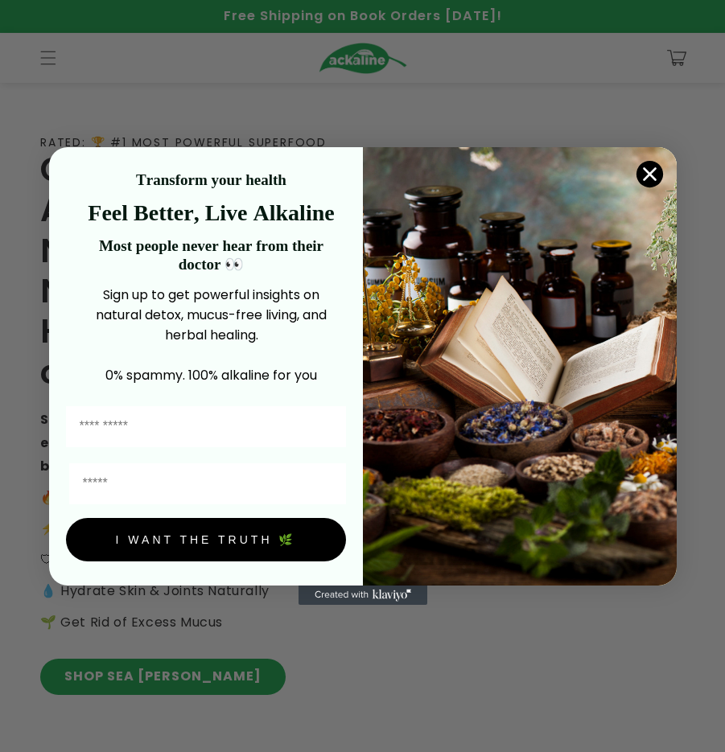
click at [84, 166] on circle "Close dialog" at bounding box center [649, 174] width 27 height 27
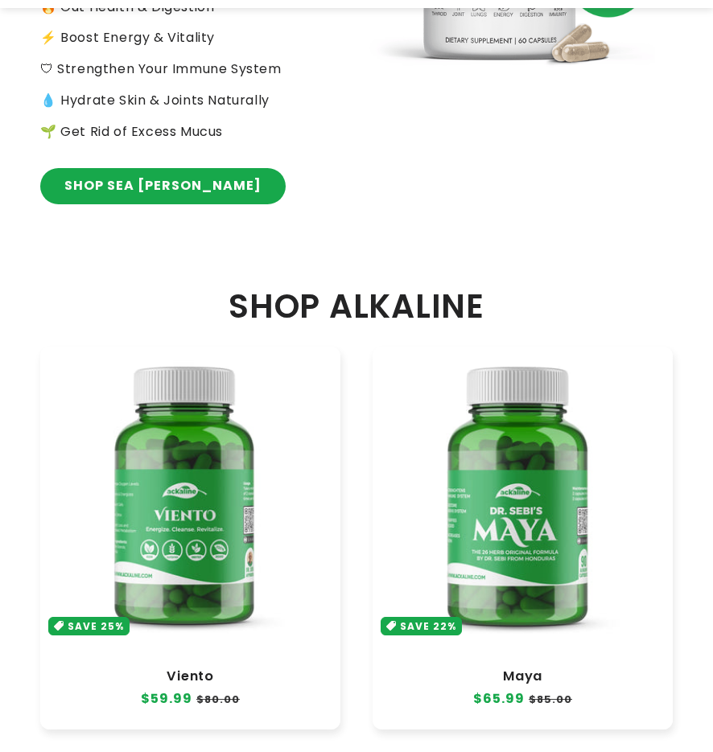
scroll to position [563, 0]
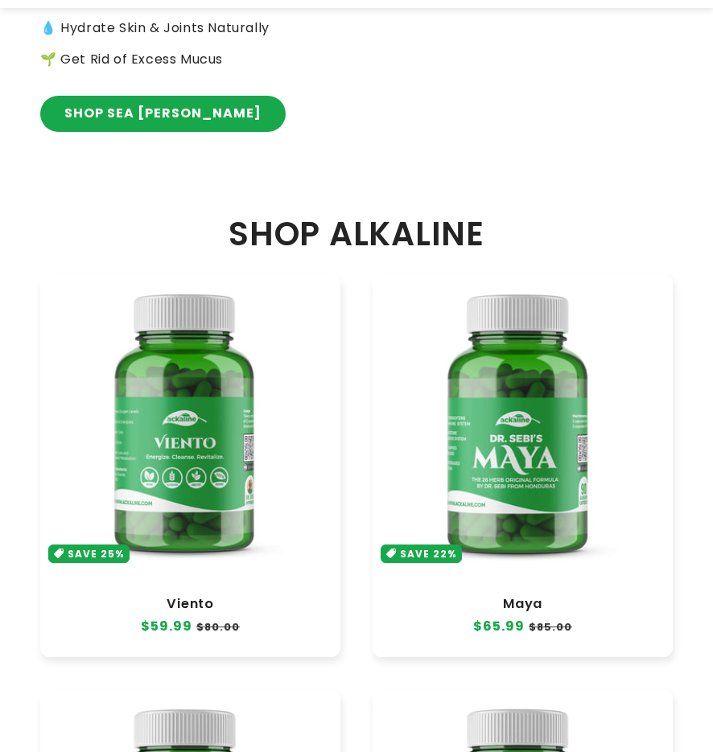
click at [84, 166] on link "Viento" at bounding box center [190, 604] width 268 height 16
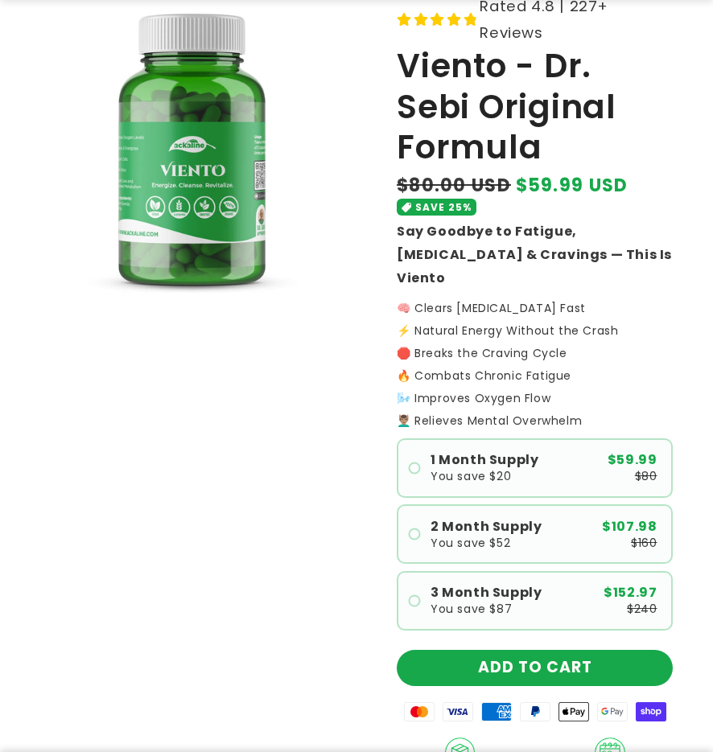
scroll to position [402, 0]
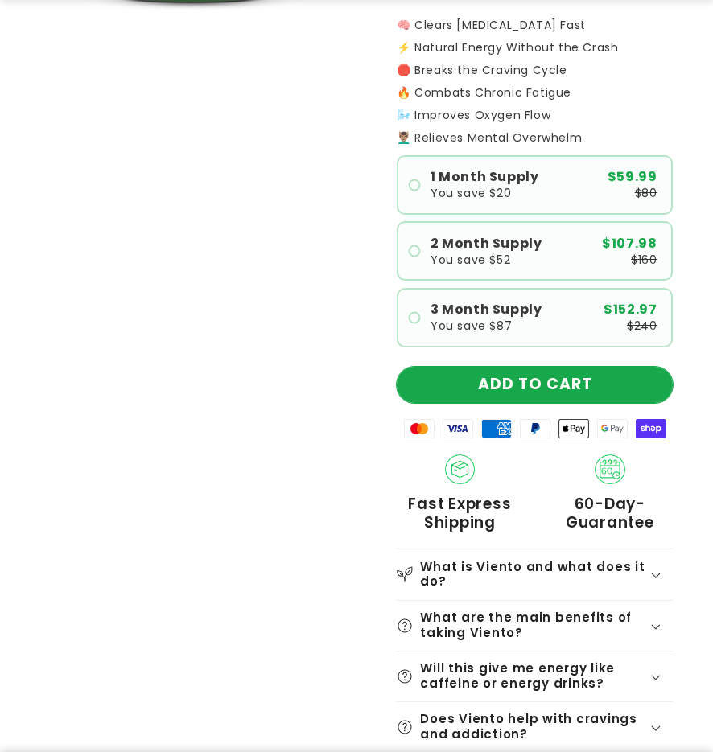
click at [545, 367] on button "ADD TO CART" at bounding box center [535, 385] width 276 height 36
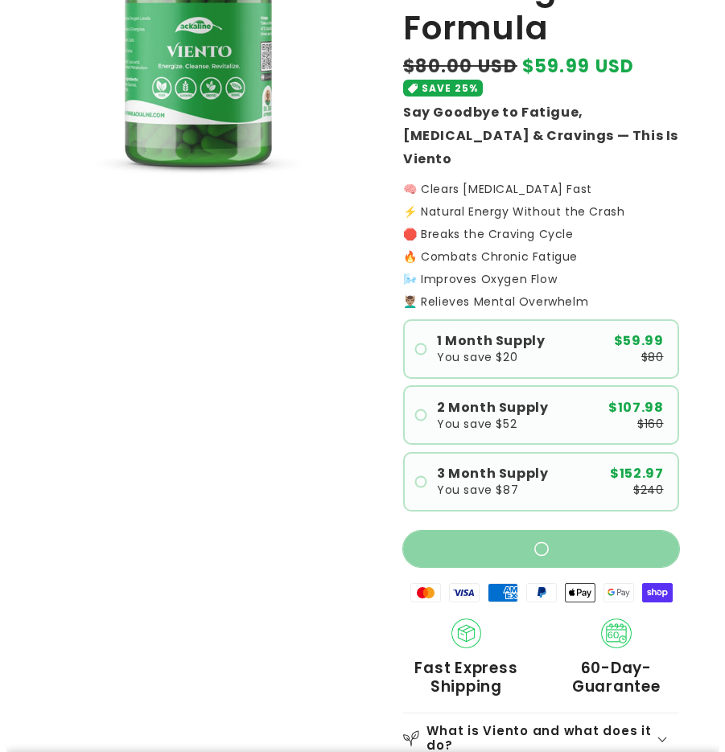
scroll to position [0, 0]
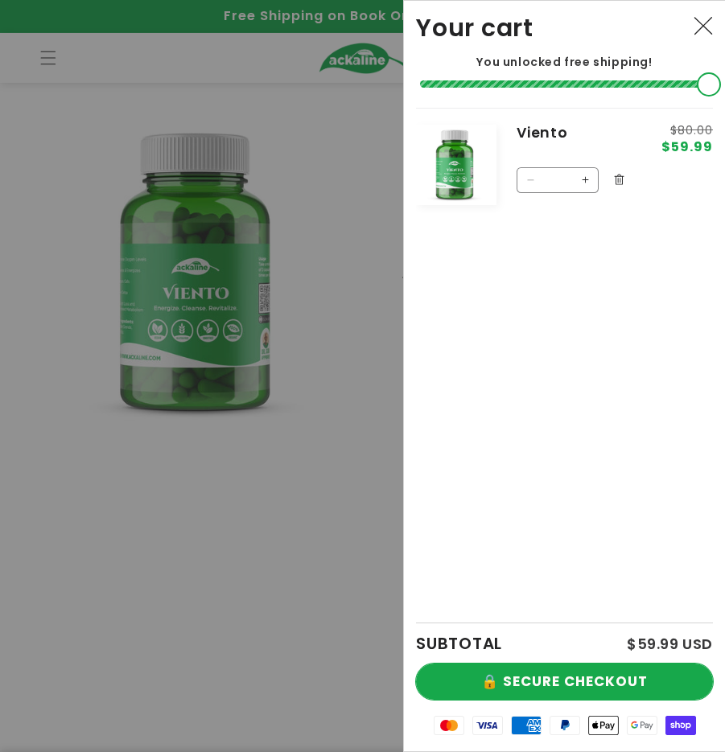
click at [529, 667] on button "🔒 SECURE CHECKOUT" at bounding box center [564, 682] width 297 height 36
